Goal: Transaction & Acquisition: Purchase product/service

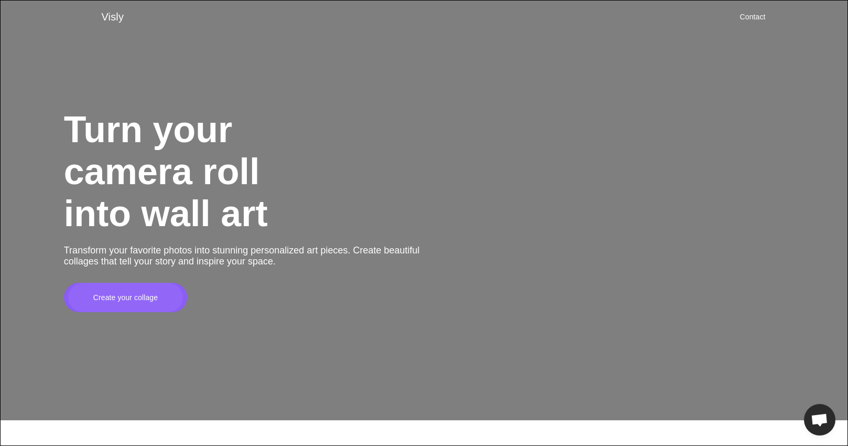
click at [154, 309] on div "Create your collage" at bounding box center [125, 297] width 115 height 29
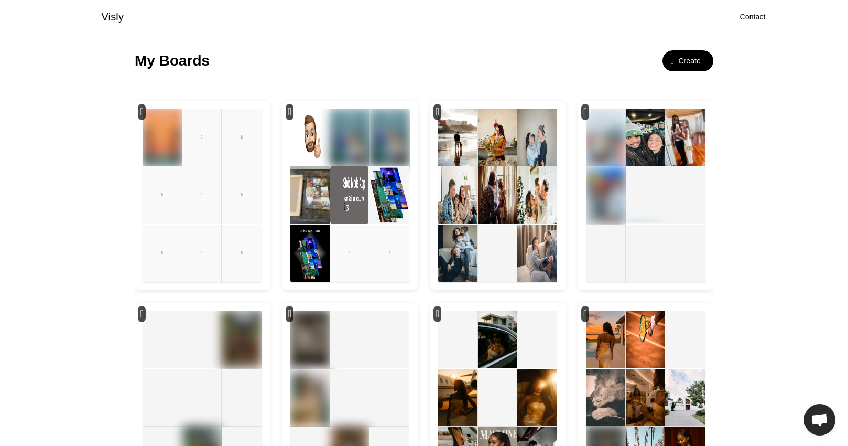
click at [511, 175] on img at bounding box center [497, 194] width 39 height 57
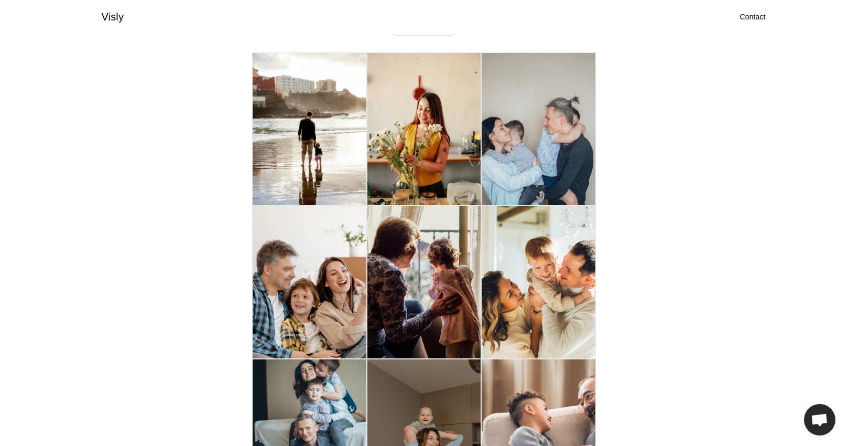
scroll to position [33, 0]
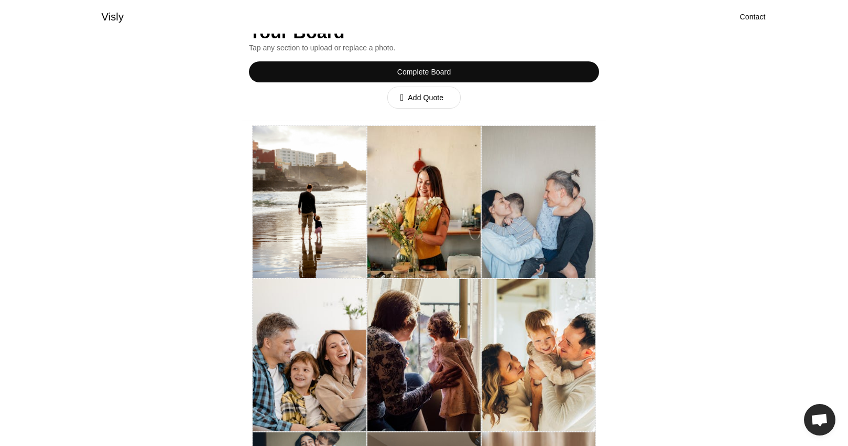
click at [460, 70] on div "Complete Board" at bounding box center [424, 71] width 350 height 21
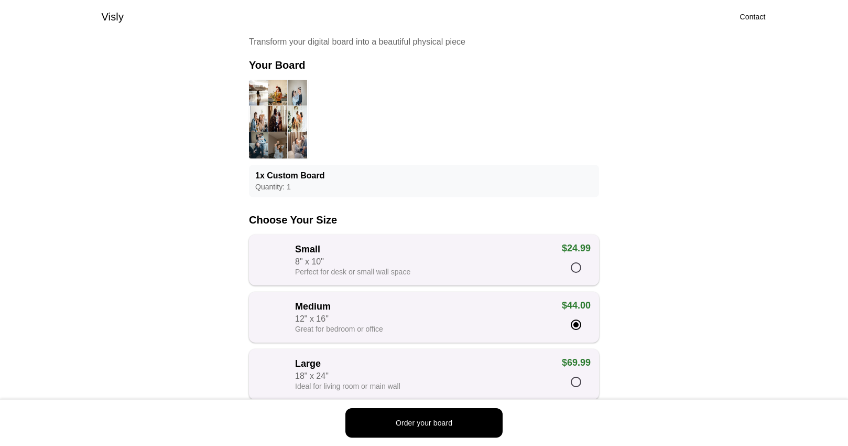
scroll to position [17, 0]
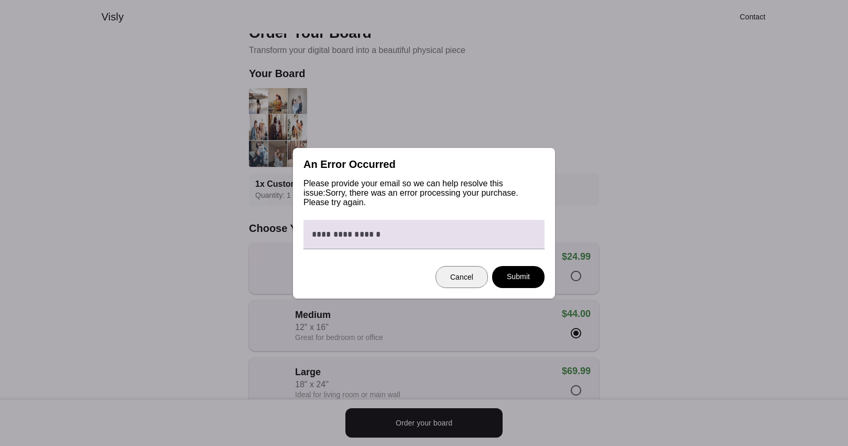
click at [451, 277] on div "Cancel" at bounding box center [461, 277] width 23 height 10
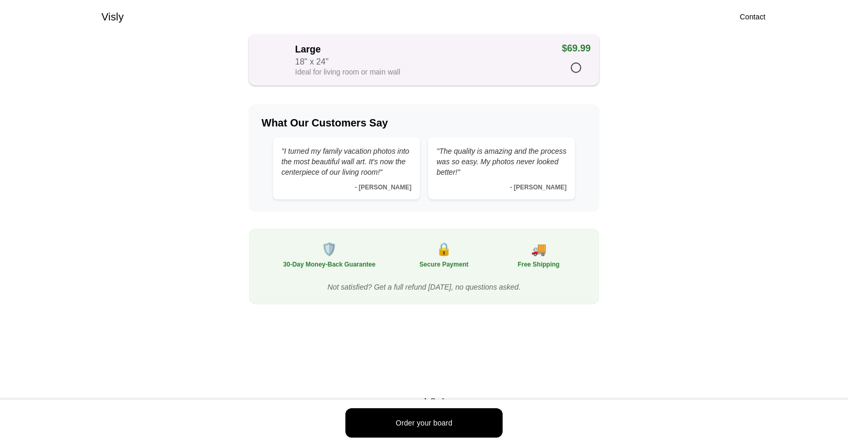
scroll to position [382, 0]
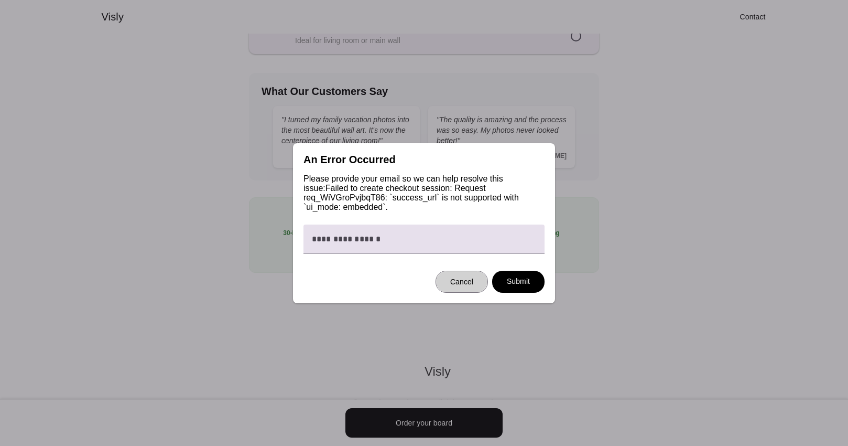
click at [451, 278] on div "Cancel" at bounding box center [461, 281] width 23 height 10
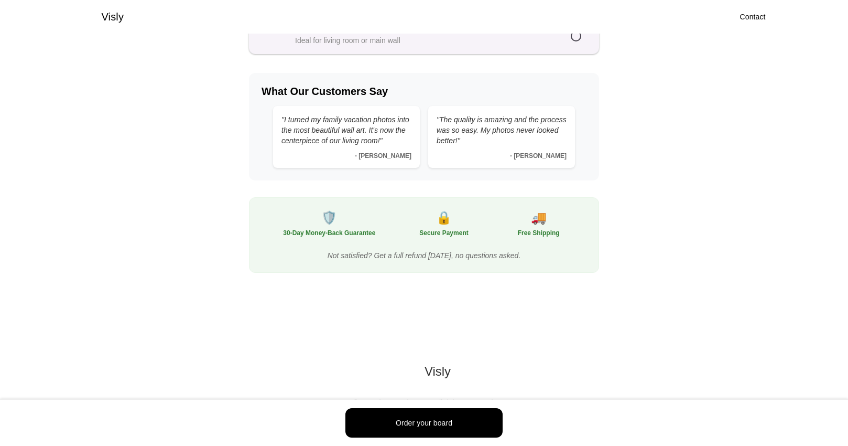
scroll to position [382, 0]
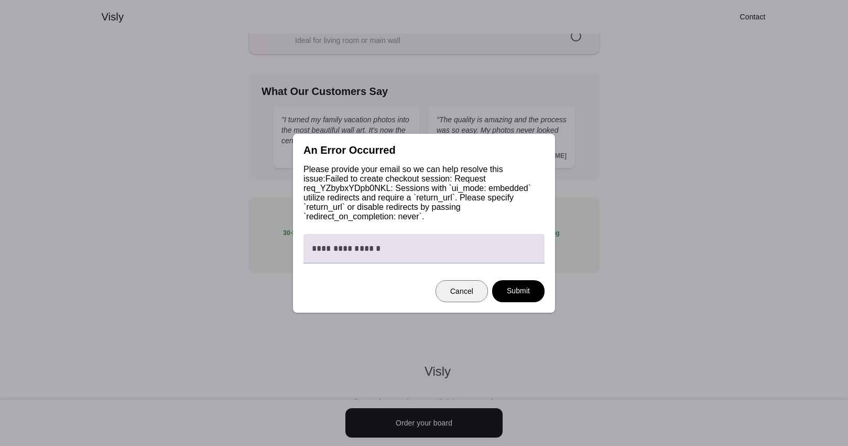
click at [460, 288] on div "Cancel" at bounding box center [461, 291] width 23 height 10
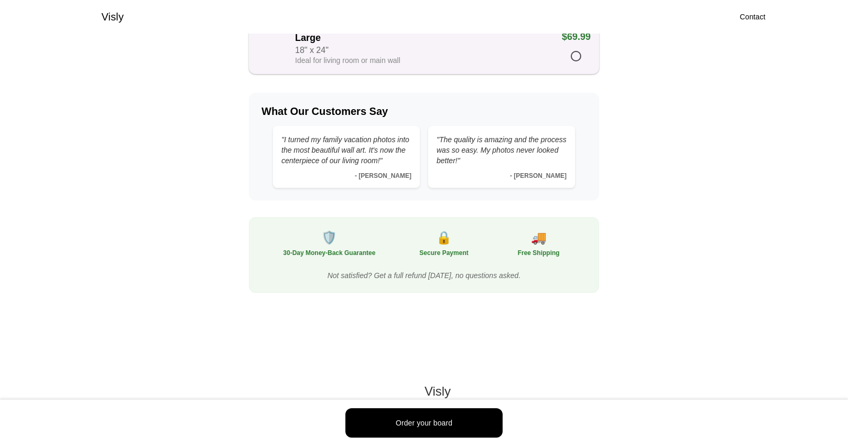
scroll to position [382, 0]
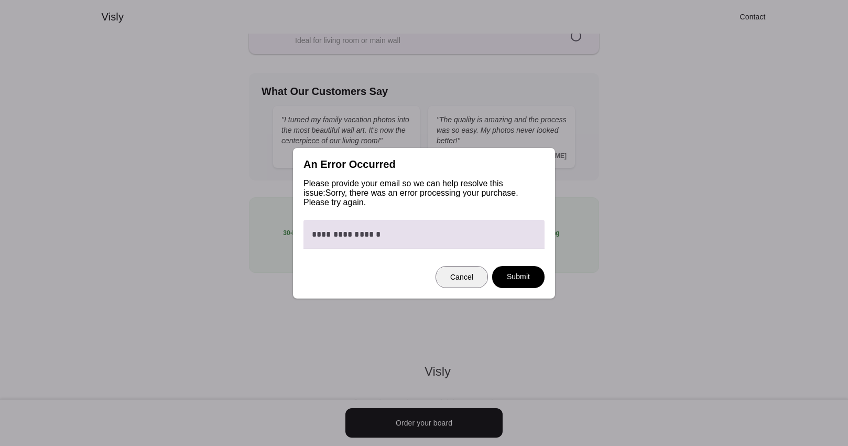
click at [457, 280] on div "Cancel" at bounding box center [461, 277] width 23 height 10
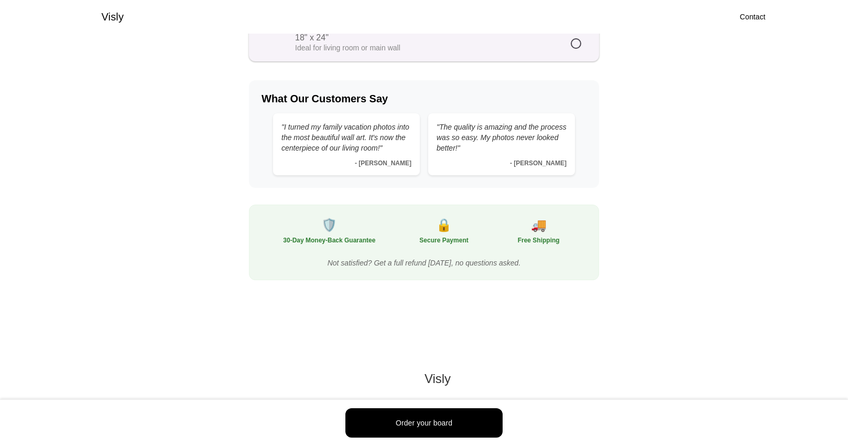
scroll to position [382, 0]
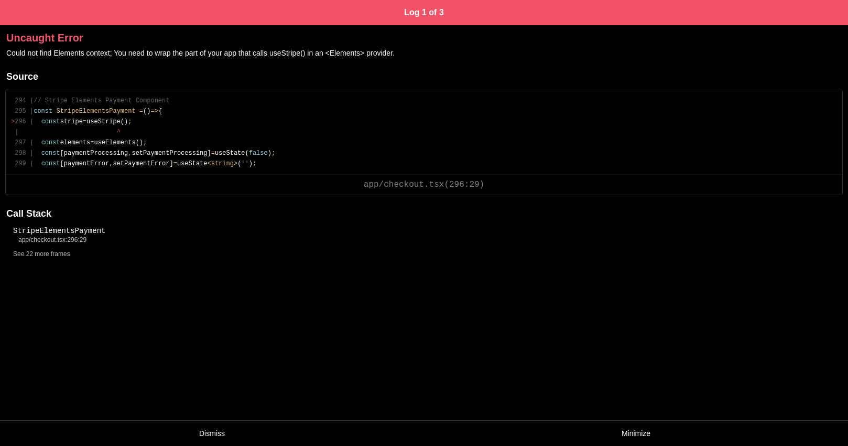
click at [63, 251] on div "See 22 more frames" at bounding box center [42, 254] width 68 height 16
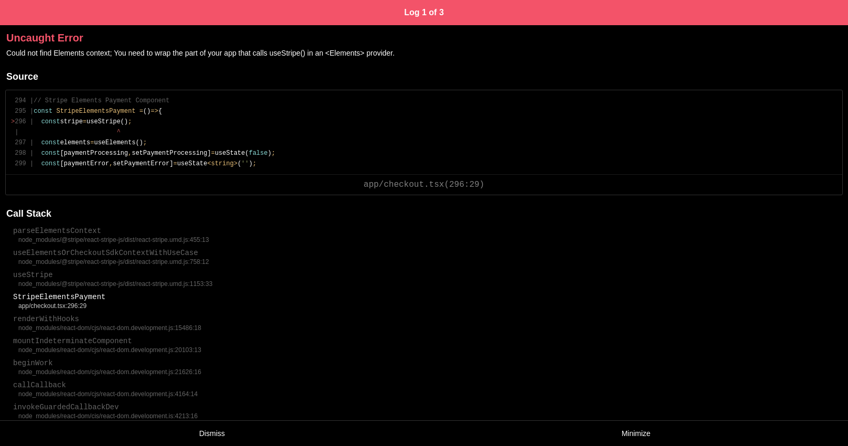
click at [391, 47] on div "Uncaught Error Could not find Elements context; You need to wrap the part of yo…" at bounding box center [424, 44] width 848 height 38
click at [391, 49] on span "Could not find Elements context; You need to wrap the part of your app that cal…" at bounding box center [200, 53] width 388 height 8
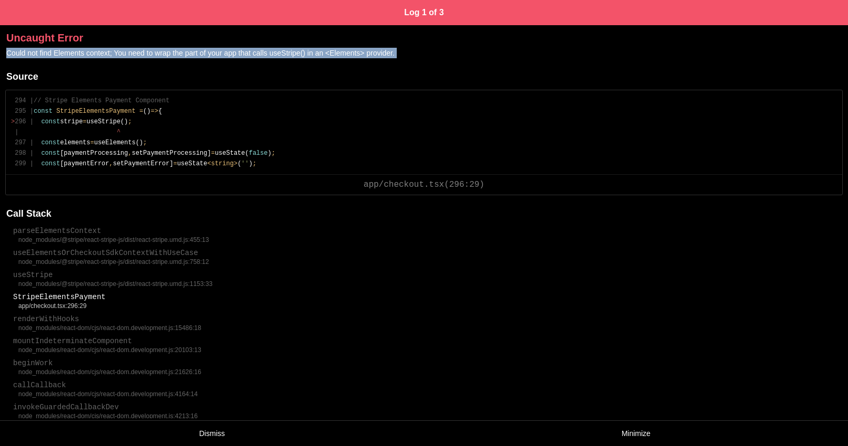
click at [391, 49] on span "Could not find Elements context; You need to wrap the part of your app that cal…" at bounding box center [200, 53] width 388 height 8
copy span "Could not find Elements context; You need to wrap the part of your app that cal…"
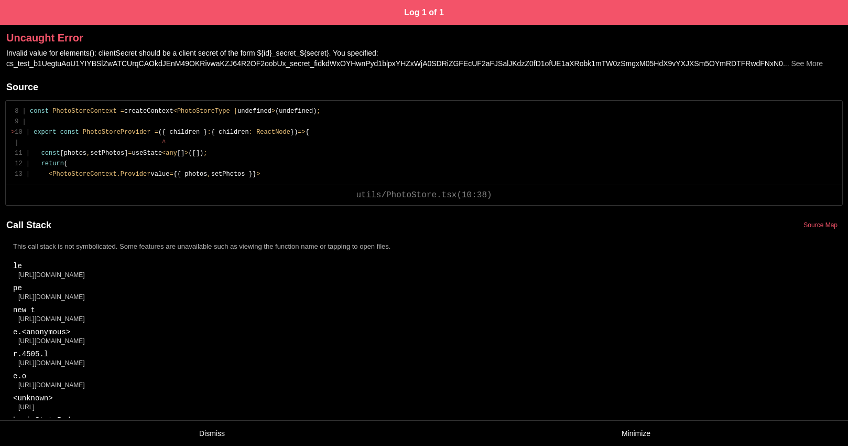
click at [144, 50] on span "Invalid value for elements(): clientSecret should be a client secret of the for…" at bounding box center [394, 58] width 777 height 19
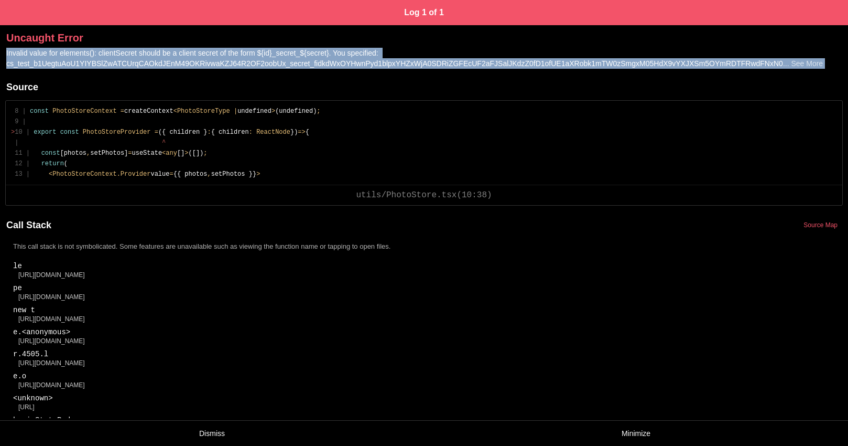
click at [144, 50] on span "Invalid value for elements(): clientSecret should be a client secret of the for…" at bounding box center [394, 58] width 777 height 19
copy div "Invalid value for elements(): clientSecret should be a client secret of the for…"
click at [356, 61] on span "Invalid value for elements(): clientSecret should be a client secret of the for…" at bounding box center [394, 58] width 777 height 19
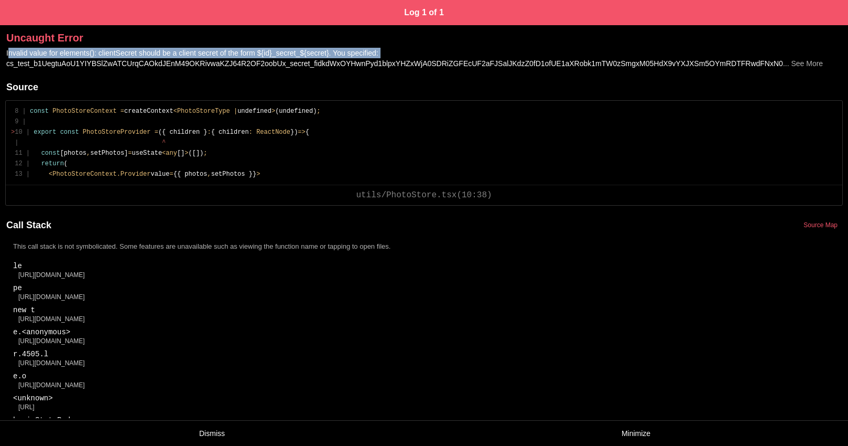
drag, startPoint x: 411, startPoint y: 51, endPoint x: 7, endPoint y: 55, distance: 404.2
click at [7, 55] on div "Invalid value for elements(): clientSecret should be a client secret of the for…" at bounding box center [424, 61] width 848 height 26
copy span "nvalid value for elements(): clientSecret should be a client secret of the form…"
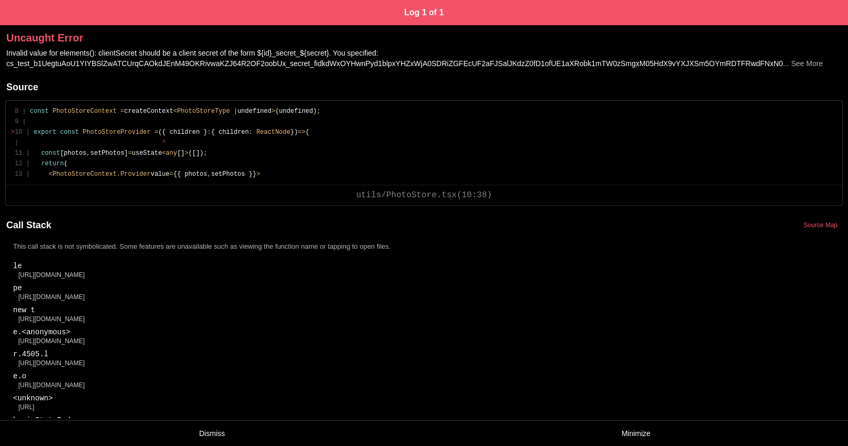
click at [817, 62] on span "... See More" at bounding box center [803, 63] width 40 height 8
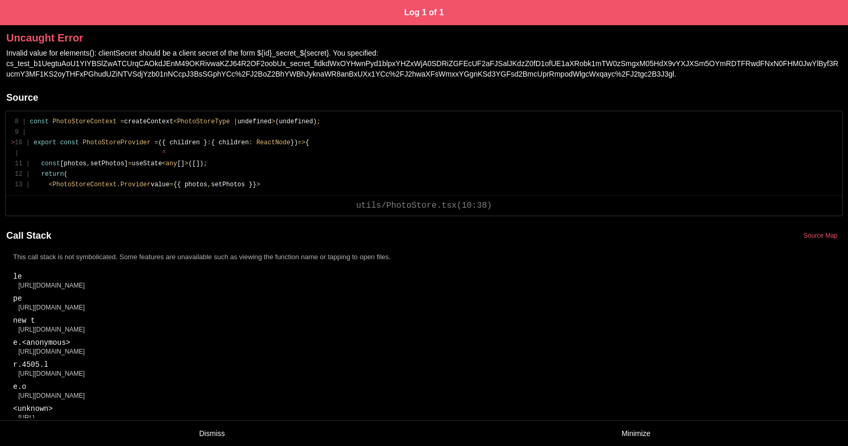
click at [381, 50] on span "Invalid value for elements(): clientSecret should be a client secret of the for…" at bounding box center [422, 63] width 832 height 29
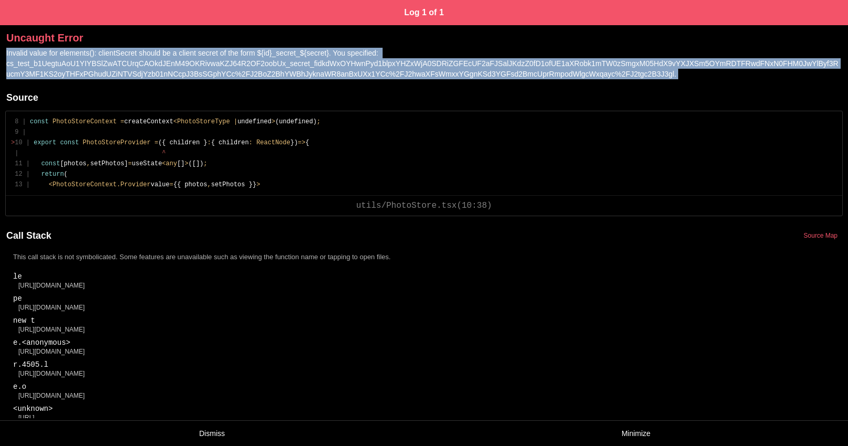
click at [381, 50] on span "Invalid value for elements(): clientSecret should be a client secret of the for…" at bounding box center [422, 63] width 832 height 29
copy span "Invalid value for elements(): clientSecret should be a client secret of the for…"
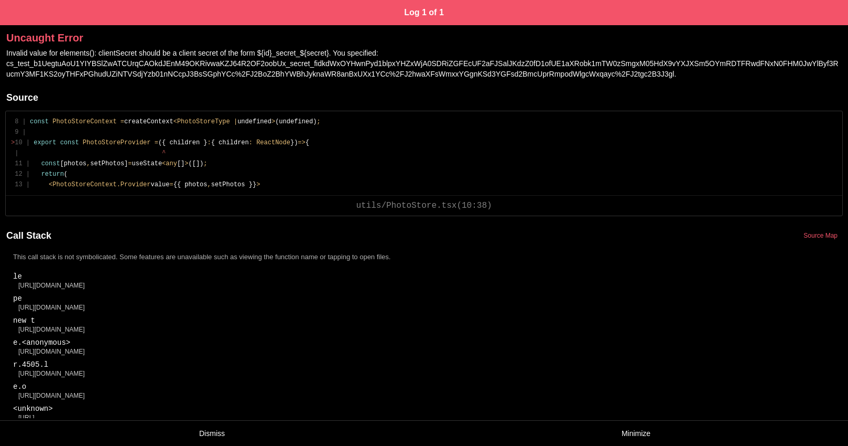
click at [408, 41] on div "Uncaught Error" at bounding box center [424, 37] width 836 height 15
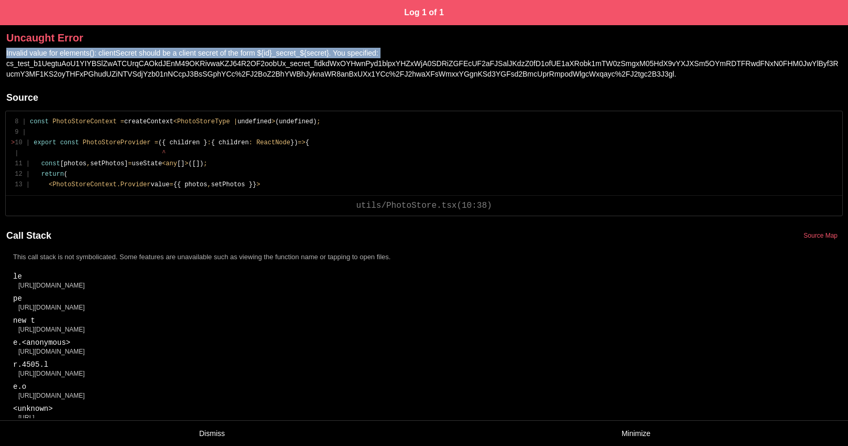
drag, startPoint x: 410, startPoint y: 52, endPoint x: 5, endPoint y: 57, distance: 405.8
click at [5, 57] on div "Invalid value for elements(): clientSecret should be a client secret of the for…" at bounding box center [424, 66] width 848 height 37
copy span "Invalid value for elements(): clientSecret should be a client secret of the for…"
click at [333, 57] on div "Invalid value for elements(): clientSecret should be a client secret of the for…" at bounding box center [424, 66] width 848 height 37
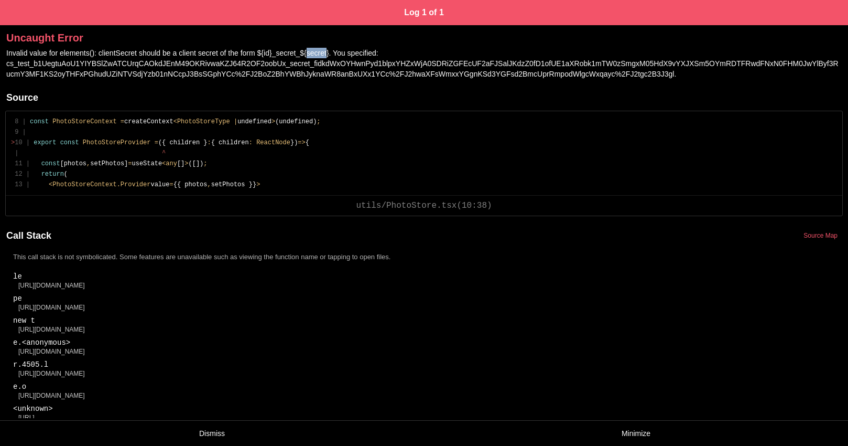
click at [333, 57] on div "Invalid value for elements(): clientSecret should be a client secret of the for…" at bounding box center [424, 66] width 848 height 37
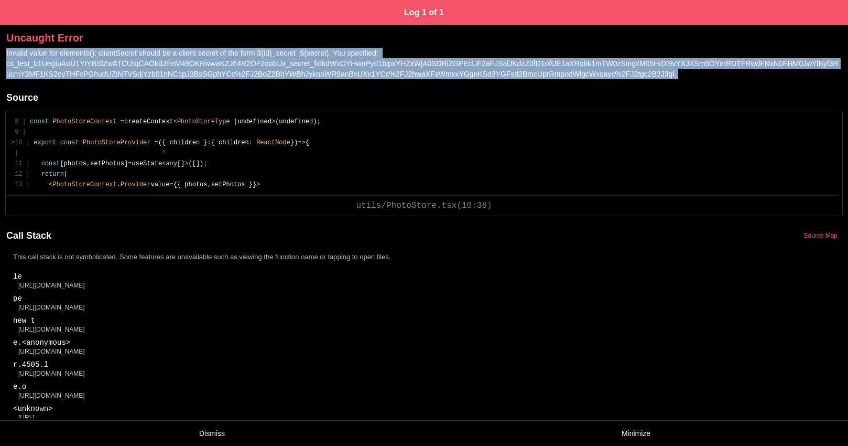
click at [333, 57] on div "Invalid value for elements(): clientSecret should be a client secret of the for…" at bounding box center [424, 66] width 848 height 37
click at [333, 56] on span "Invalid value for elements(): clientSecret should be a client secret of the for…" at bounding box center [422, 63] width 832 height 29
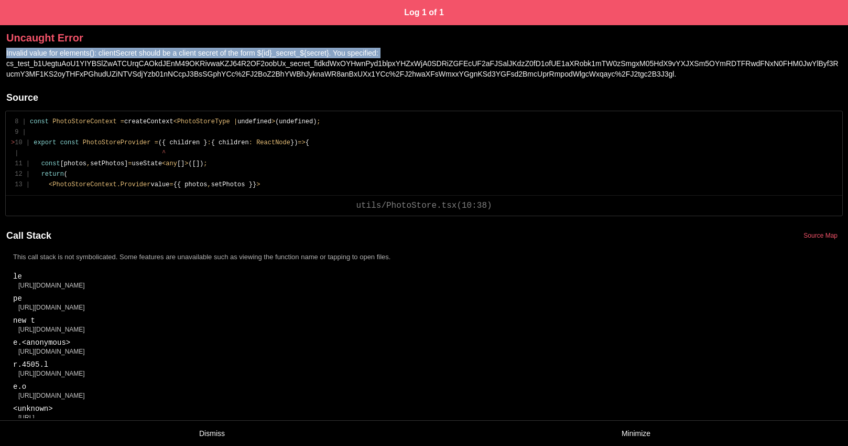
drag, startPoint x: 418, startPoint y: 52, endPoint x: 6, endPoint y: 55, distance: 412.6
click at [6, 55] on div "Invalid value for elements(): clientSecret should be a client secret of the for…" at bounding box center [424, 66] width 848 height 37
copy span "Invalid value for elements(): clientSecret should be a client secret of the for…"
